Goal: Browse casually

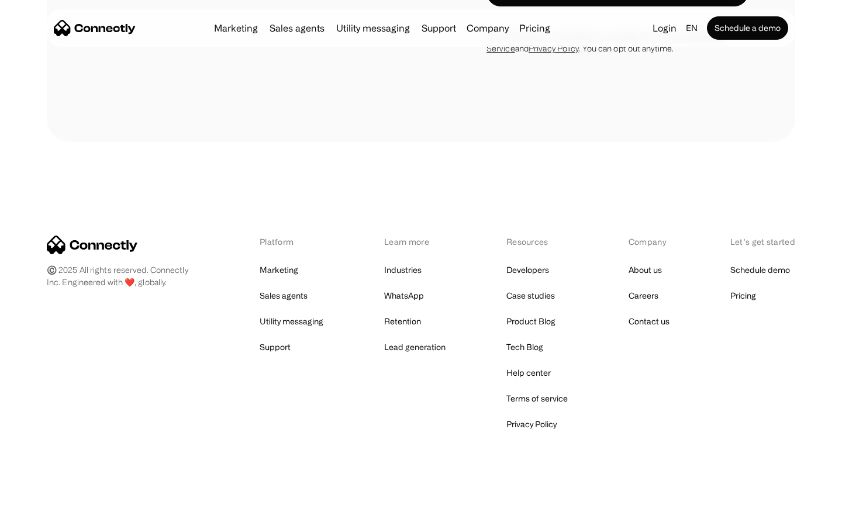
scroll to position [3571, 0]
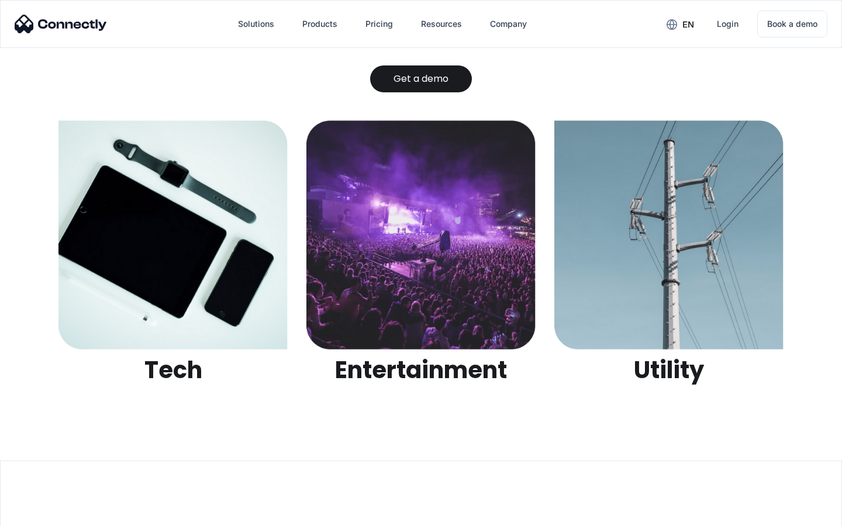
scroll to position [3689, 0]
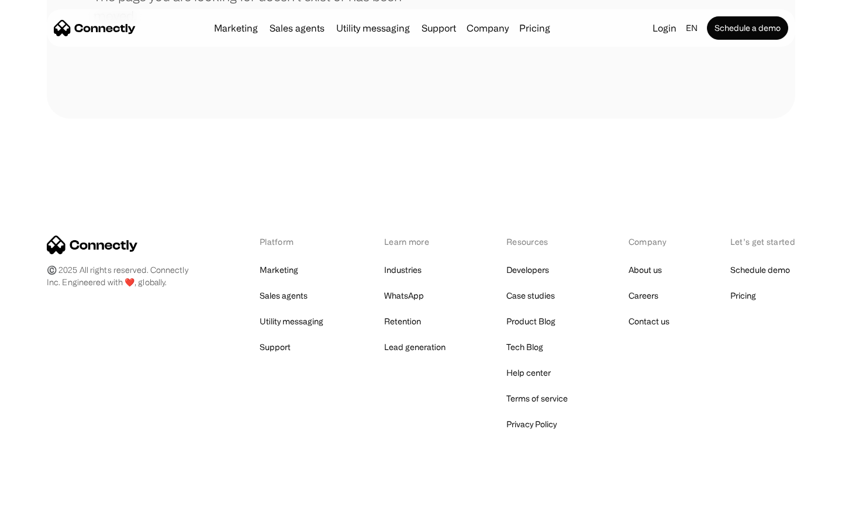
scroll to position [213, 0]
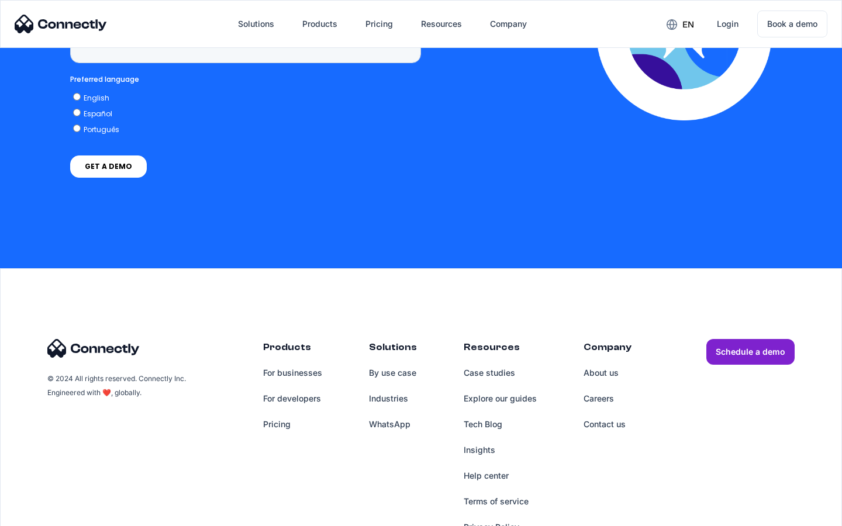
scroll to position [2977, 0]
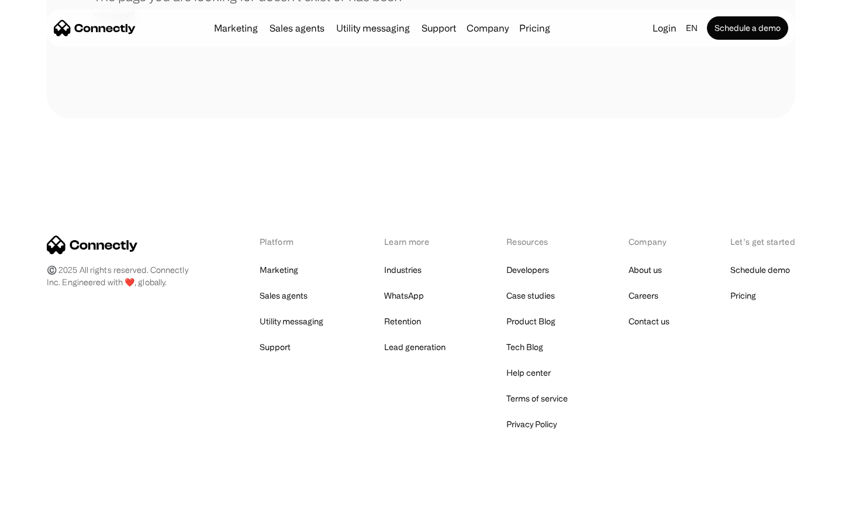
scroll to position [213, 0]
